Goal: Information Seeking & Learning: Learn about a topic

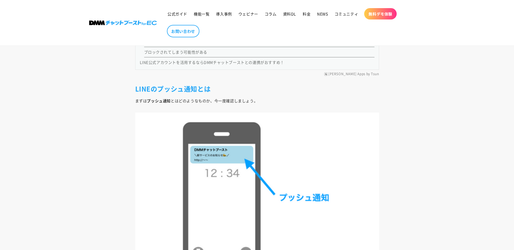
scroll to position [758, 0]
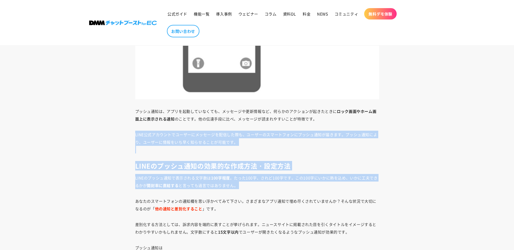
drag, startPoint x: 116, startPoint y: 152, endPoint x: 126, endPoint y: 194, distance: 43.5
drag, startPoint x: 126, startPoint y: 194, endPoint x: 119, endPoint y: 203, distance: 11.9
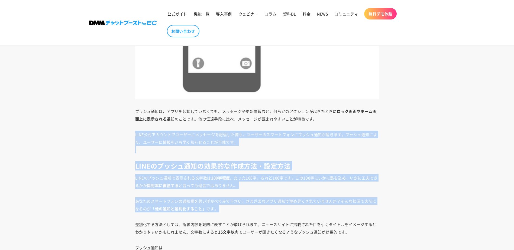
drag, startPoint x: 111, startPoint y: 215, endPoint x: 85, endPoint y: 123, distance: 95.5
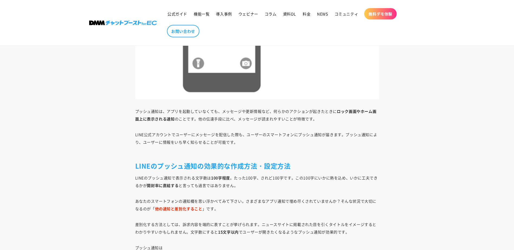
drag, startPoint x: 85, startPoint y: 123, endPoint x: 80, endPoint y: 111, distance: 12.7
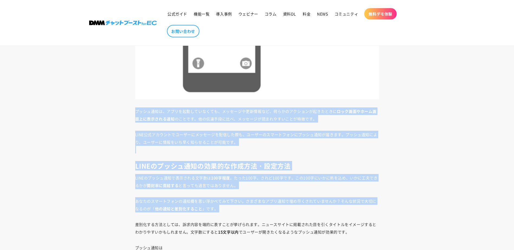
drag, startPoint x: 81, startPoint y: 107, endPoint x: 107, endPoint y: 225, distance: 120.8
drag, startPoint x: 107, startPoint y: 225, endPoint x: 105, endPoint y: 224, distance: 2.7
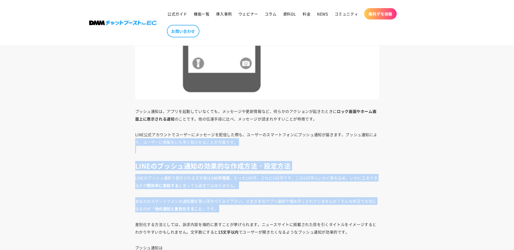
drag, startPoint x: 82, startPoint y: 225, endPoint x: 69, endPoint y: 135, distance: 91.1
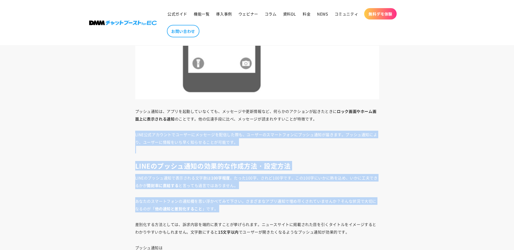
drag, startPoint x: 69, startPoint y: 135, endPoint x: 68, endPoint y: 127, distance: 8.0
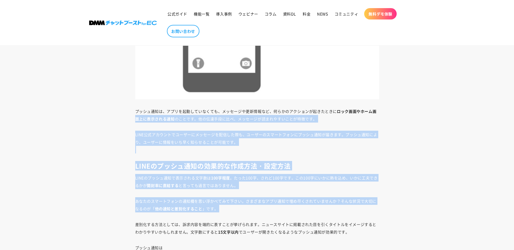
drag, startPoint x: 111, startPoint y: 177, endPoint x: 118, endPoint y: 227, distance: 49.8
drag, startPoint x: 118, startPoint y: 227, endPoint x: 114, endPoint y: 229, distance: 4.9
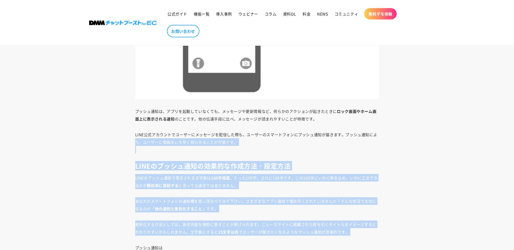
drag, startPoint x: 102, startPoint y: 237, endPoint x: 77, endPoint y: 125, distance: 114.6
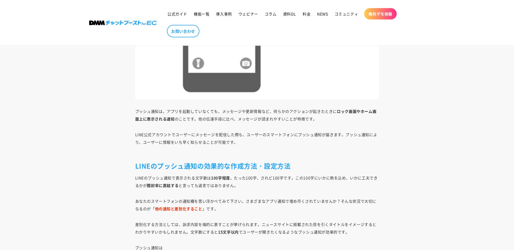
drag, startPoint x: 77, startPoint y: 125, endPoint x: 76, endPoint y: 122, distance: 3.3
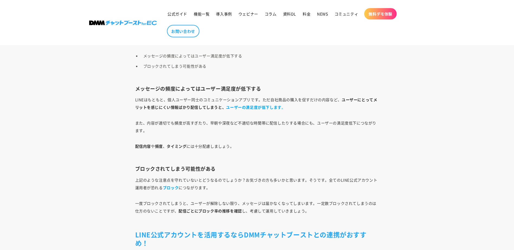
scroll to position [1463, 0]
